Goal: Information Seeking & Learning: Learn about a topic

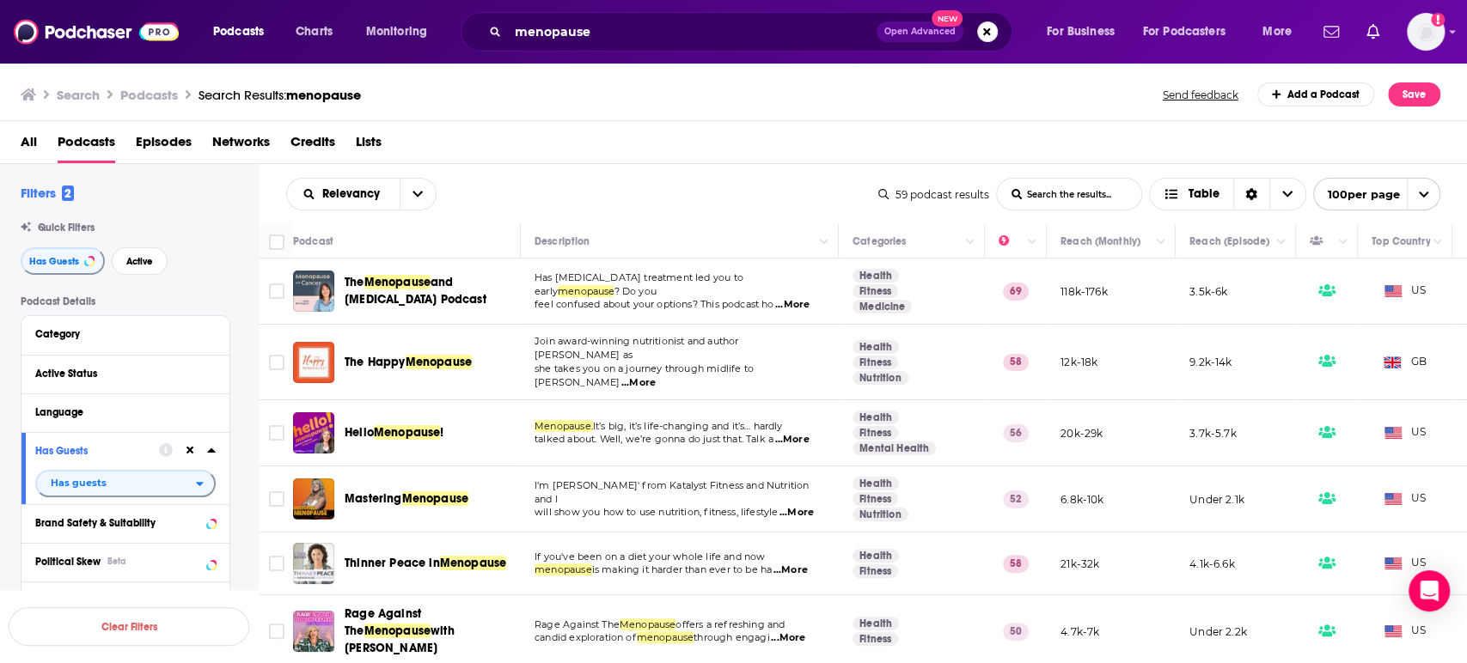
click at [656, 376] on span "...More" at bounding box center [638, 383] width 34 height 14
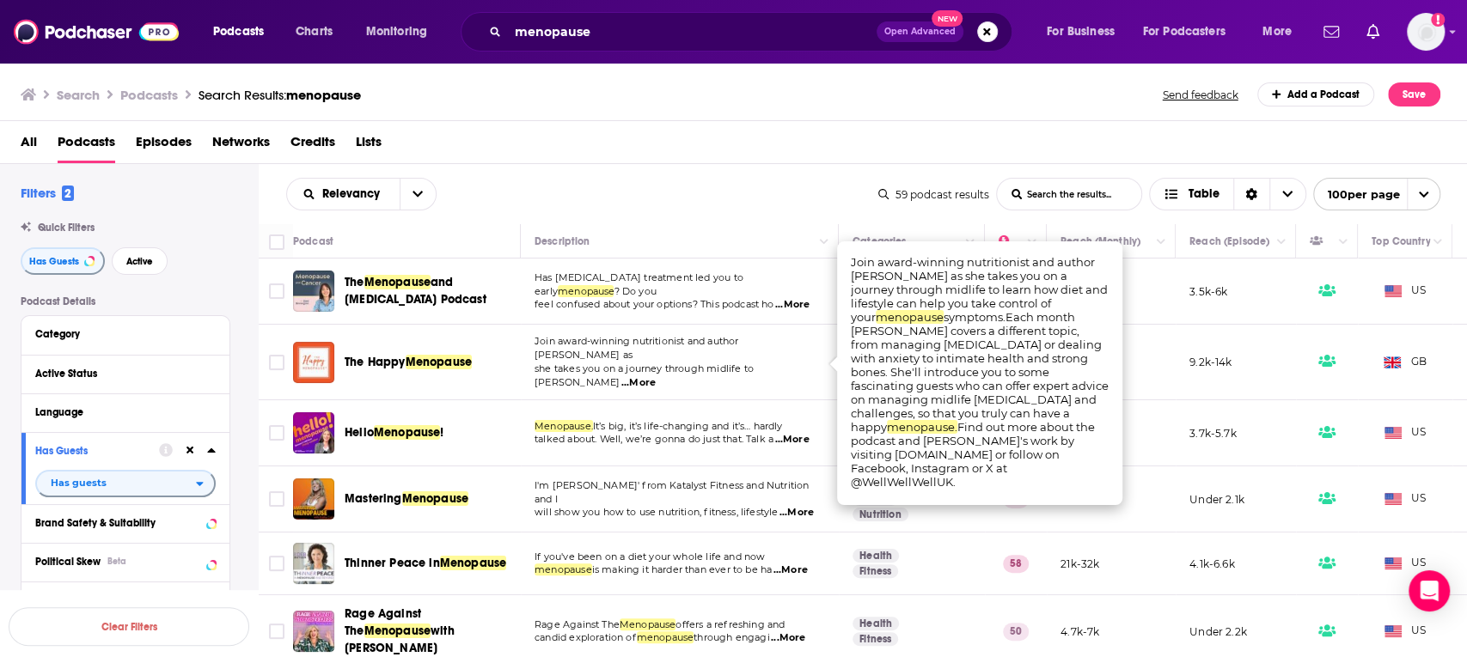
click at [656, 376] on span "...More" at bounding box center [638, 383] width 34 height 14
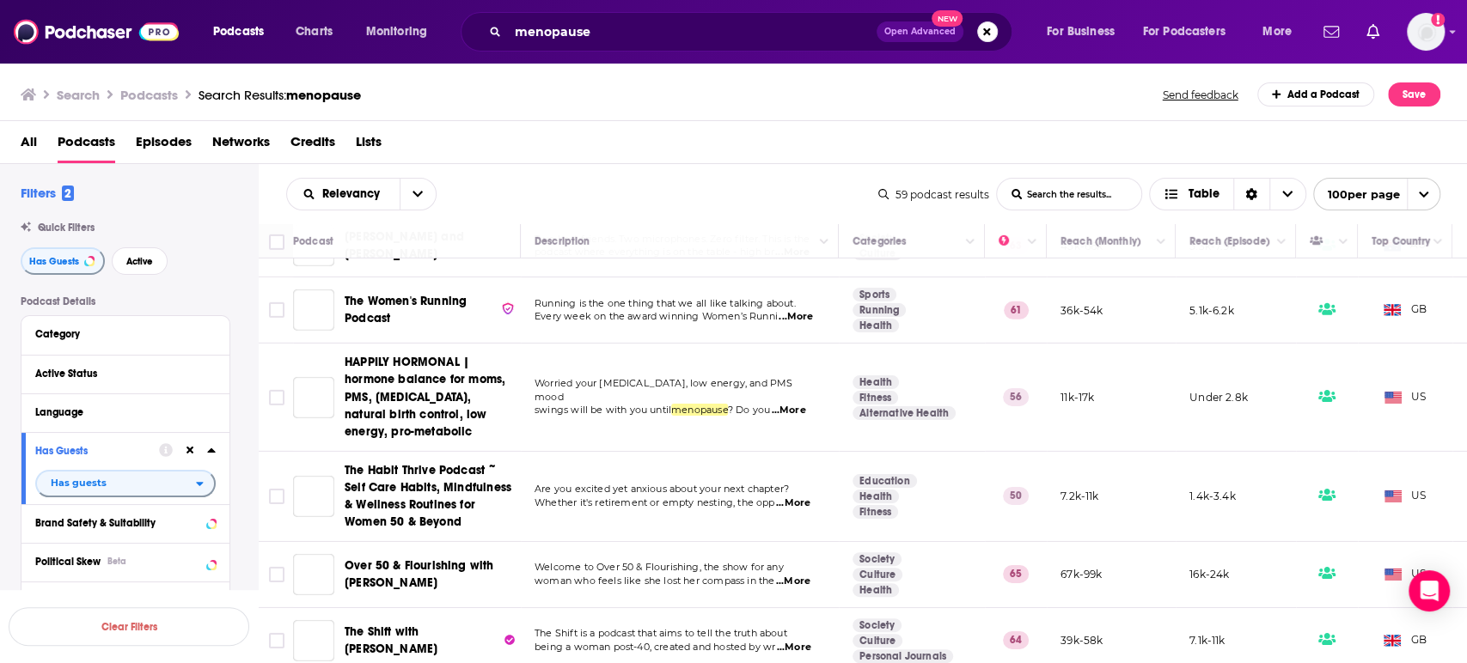
scroll to position [4146, 0]
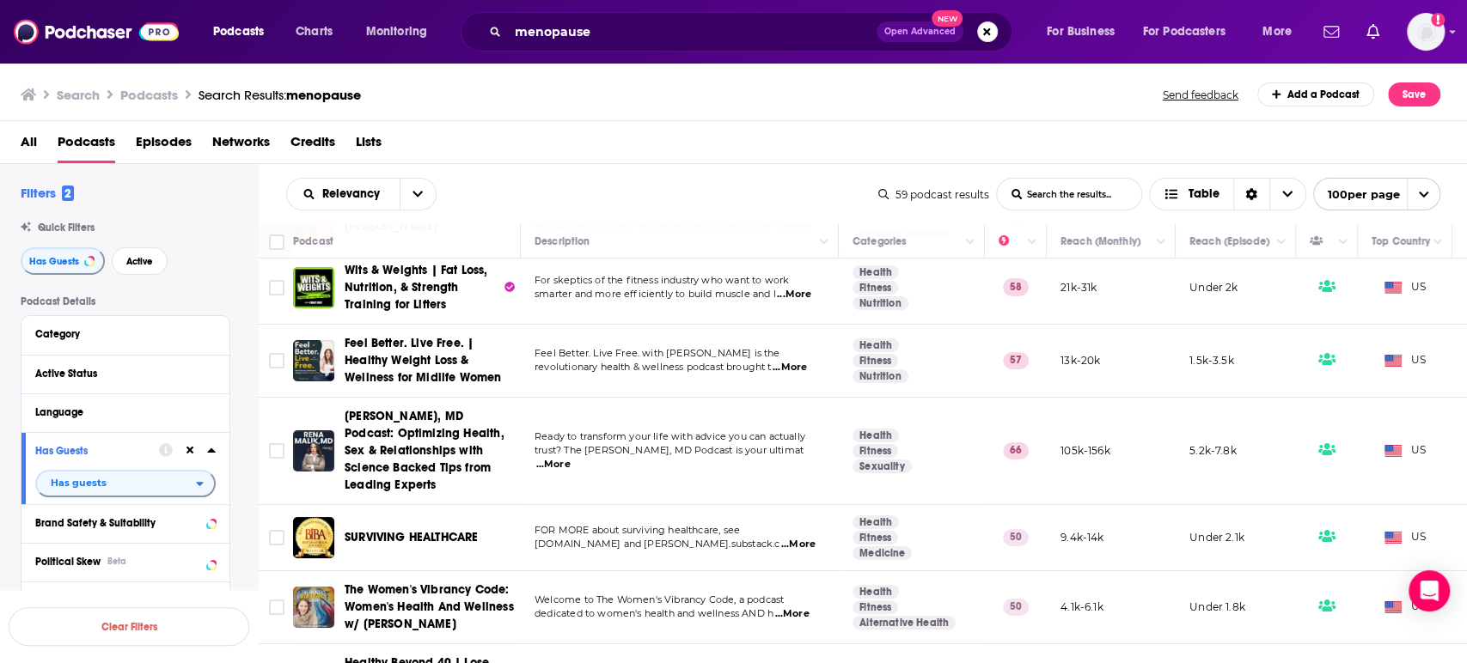
click at [795, 608] on span "...More" at bounding box center [791, 615] width 34 height 14
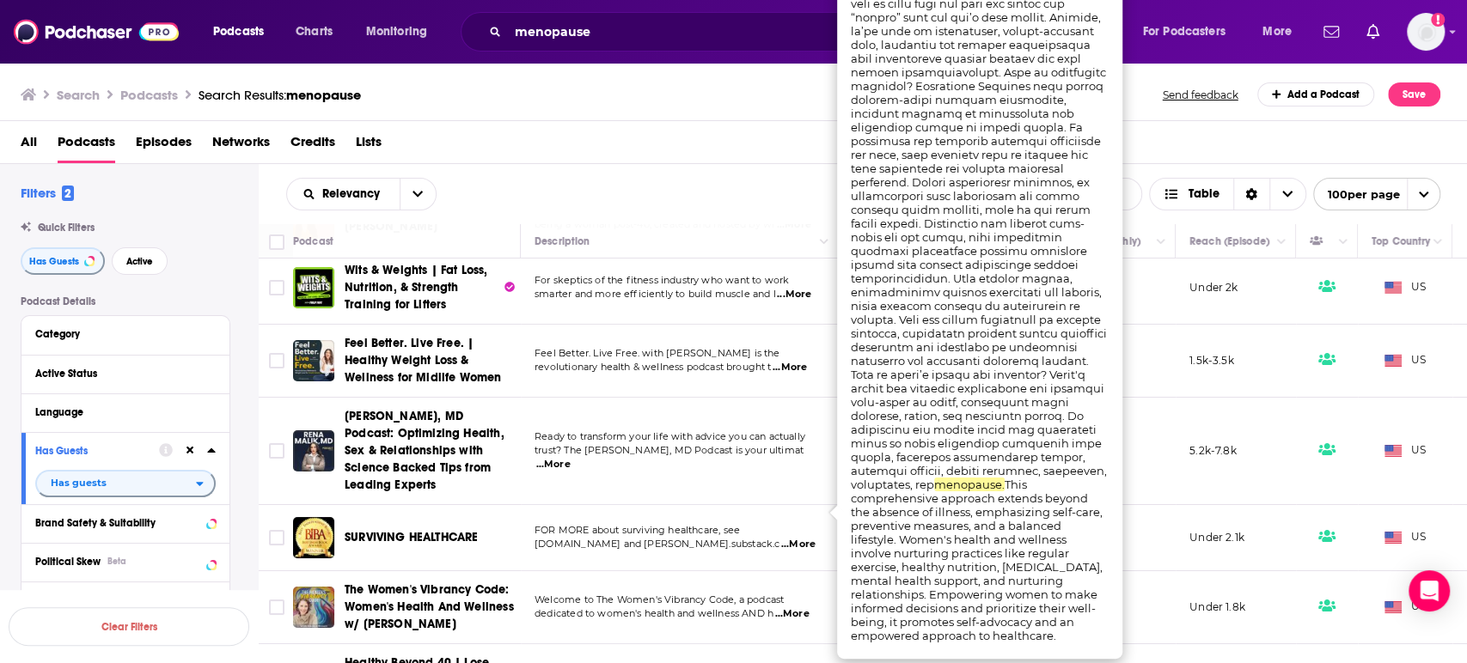
click at [795, 608] on span "...More" at bounding box center [791, 615] width 34 height 14
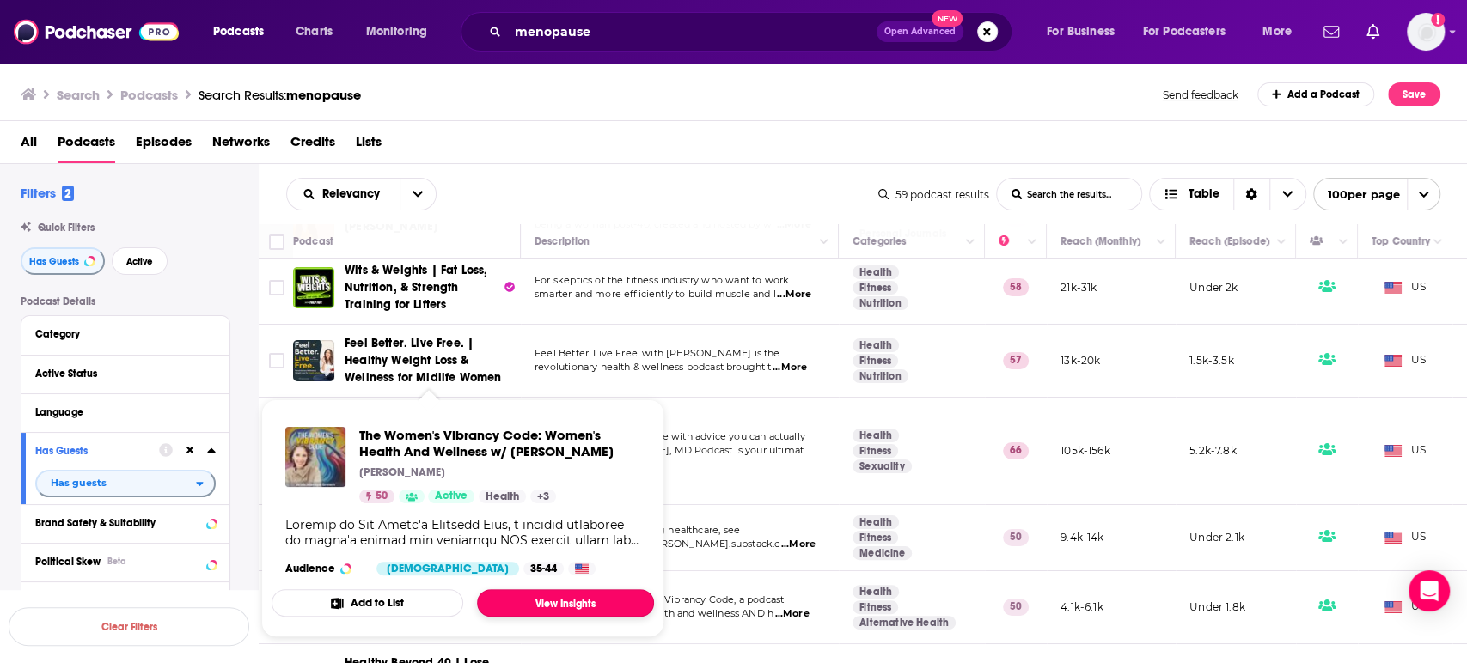
click at [571, 607] on link "View Insights" at bounding box center [565, 603] width 177 height 27
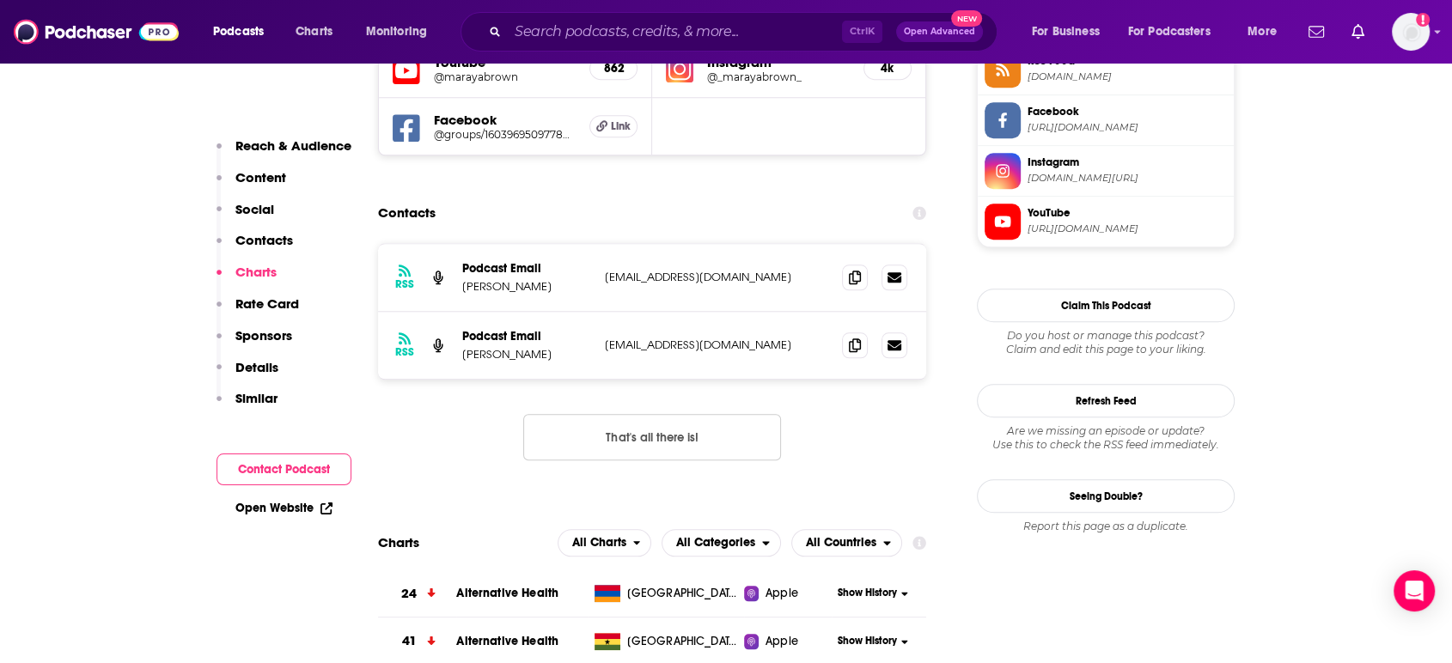
scroll to position [1432, 0]
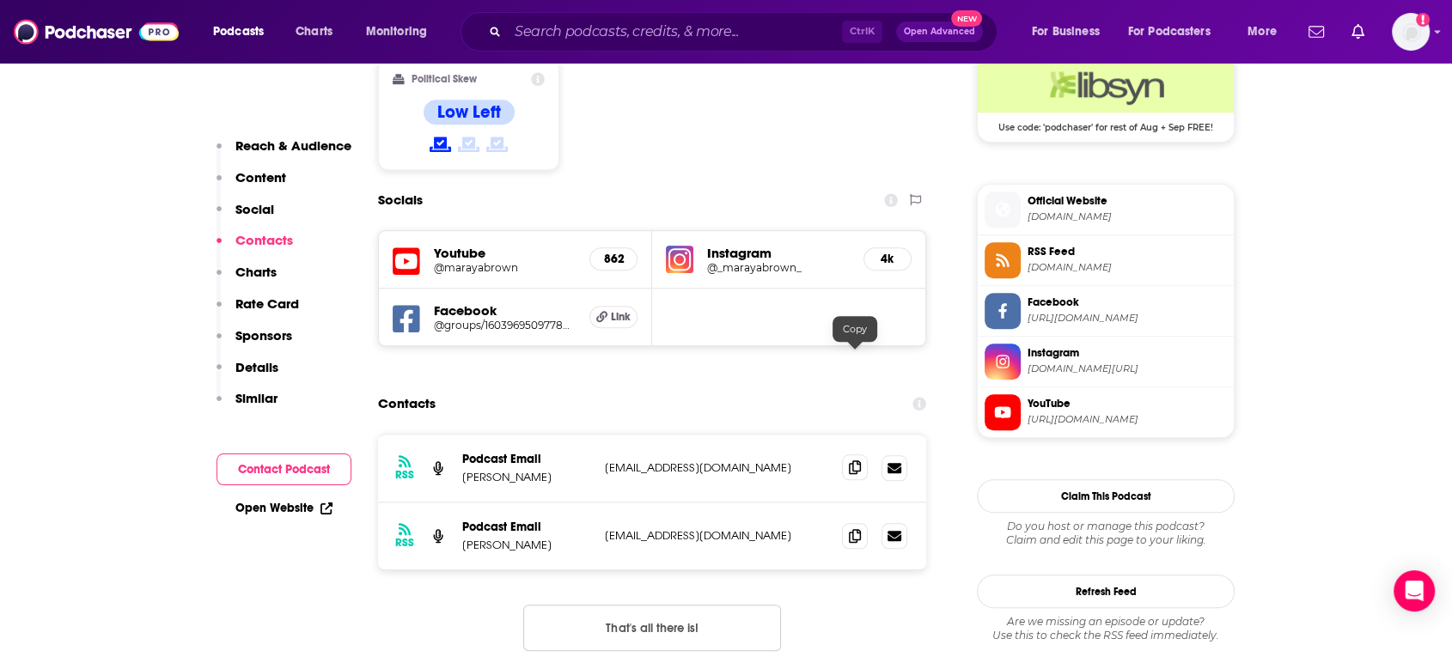
click at [854, 455] on span at bounding box center [855, 468] width 26 height 26
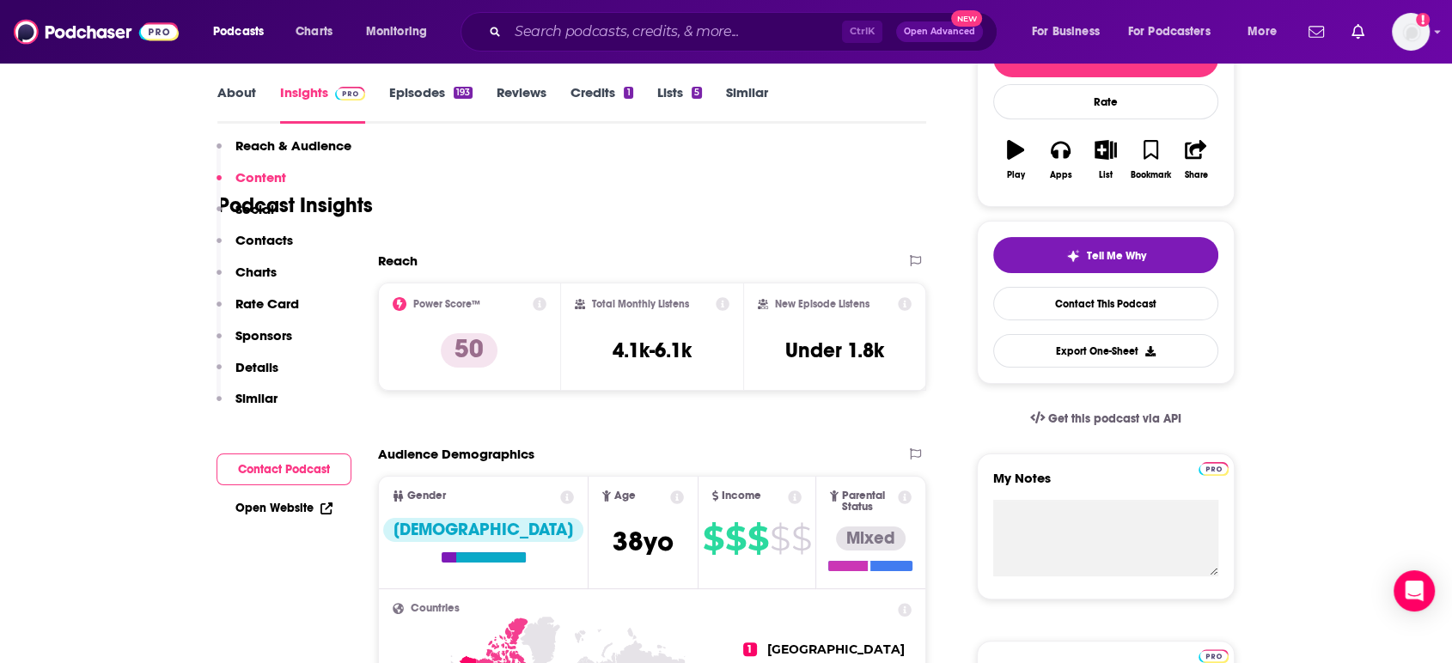
scroll to position [0, 0]
